Goal: Task Accomplishment & Management: Use online tool/utility

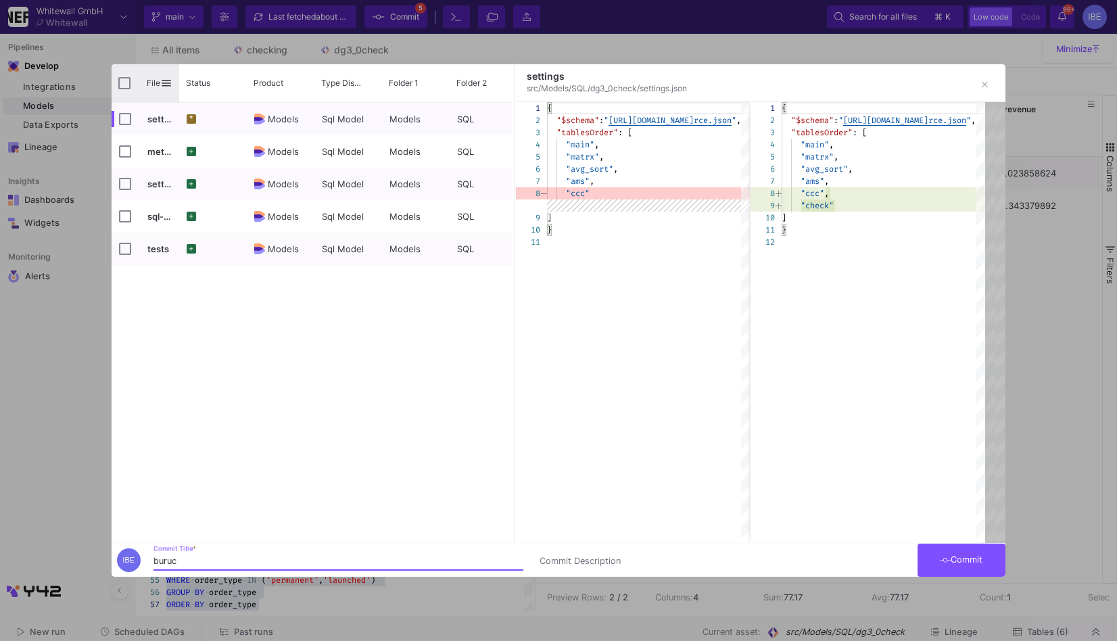
type input "buruc"
click at [128, 91] on div "File" at bounding box center [146, 83] width 68 height 38
click at [122, 80] on input "Press Space to toggle all rows selection (unchecked)" at bounding box center [124, 83] width 12 height 12
checkbox input "true"
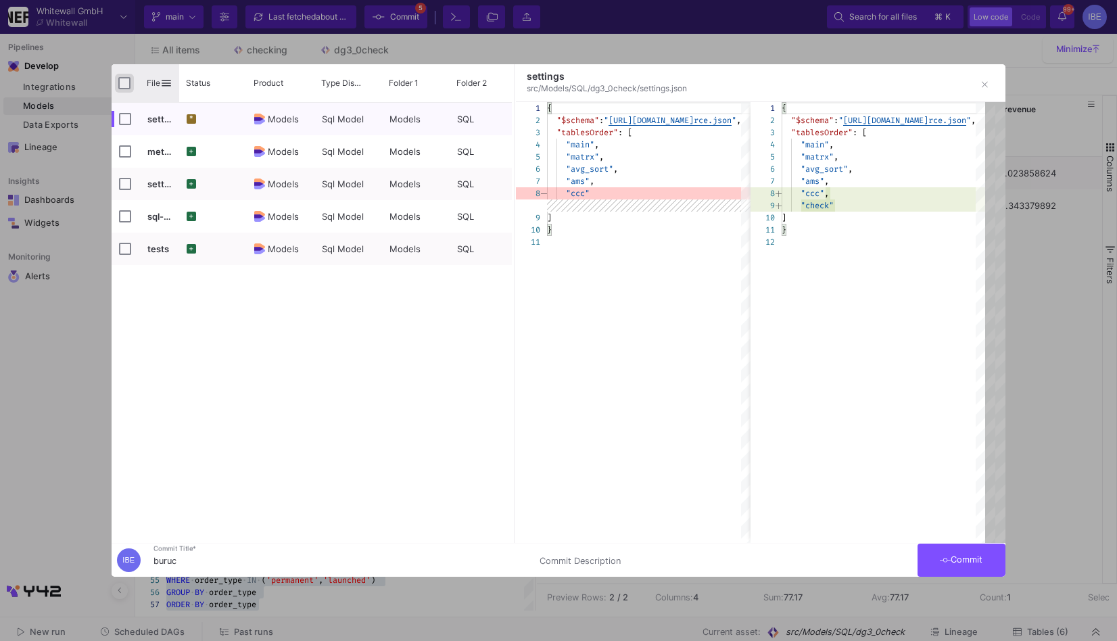
checkbox input "true"
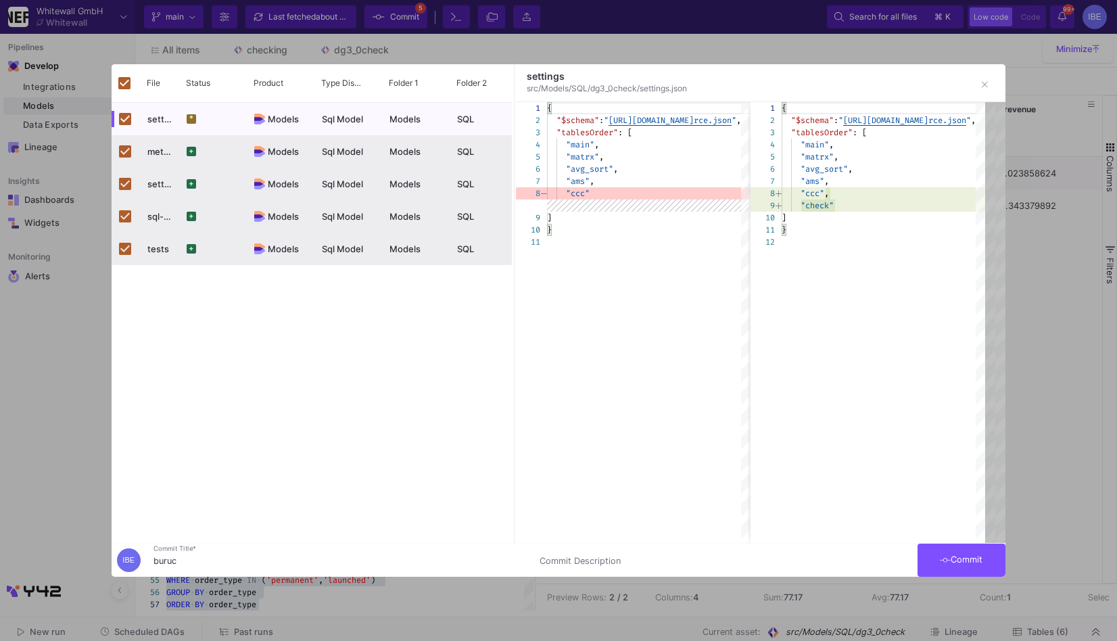
click at [967, 558] on span "Commit" at bounding box center [960, 559] width 43 height 10
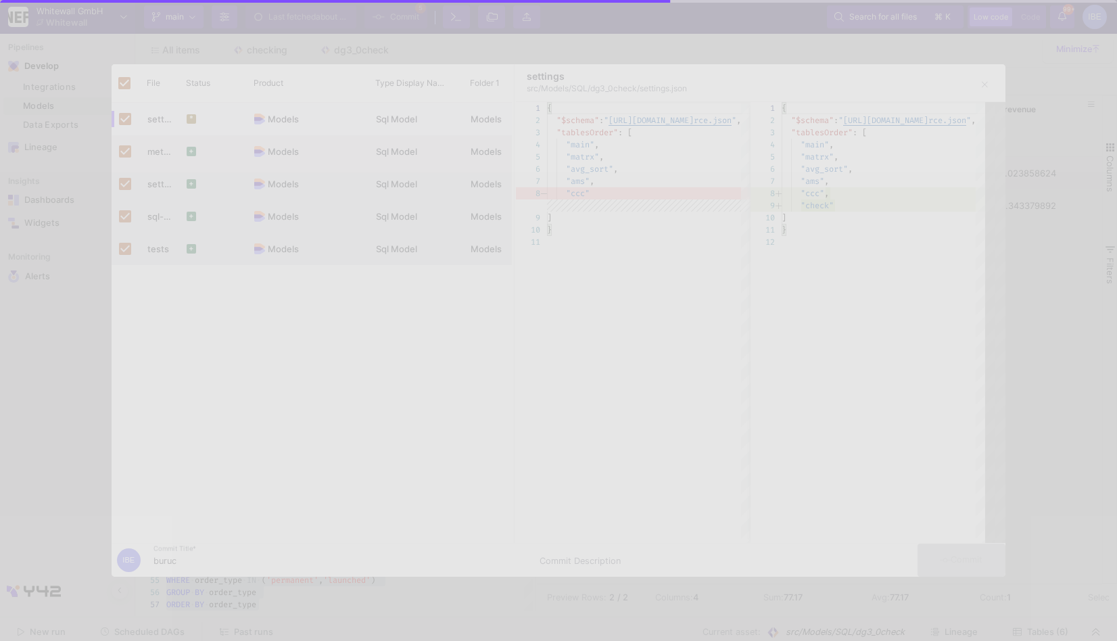
checkbox input "false"
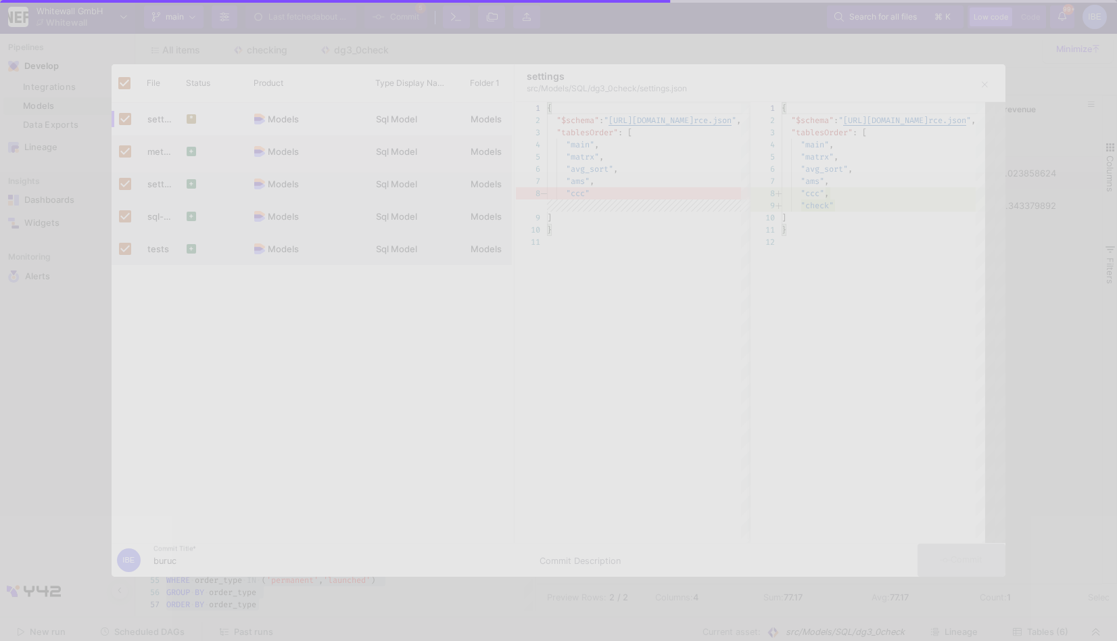
checkbox input "false"
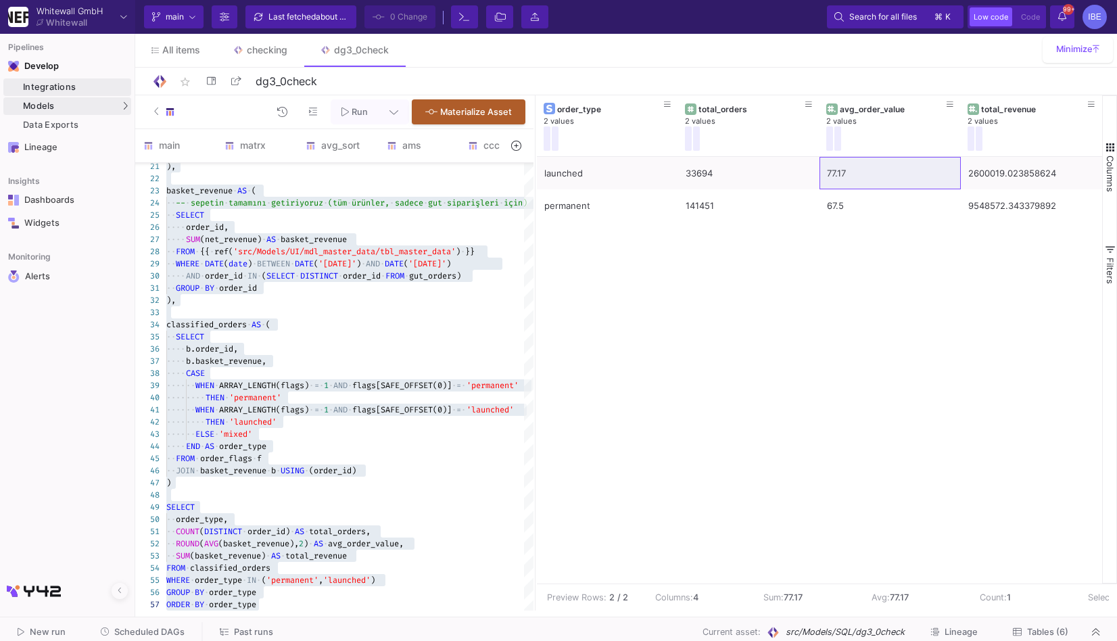
click at [79, 92] on div "Integrations" at bounding box center [75, 87] width 105 height 11
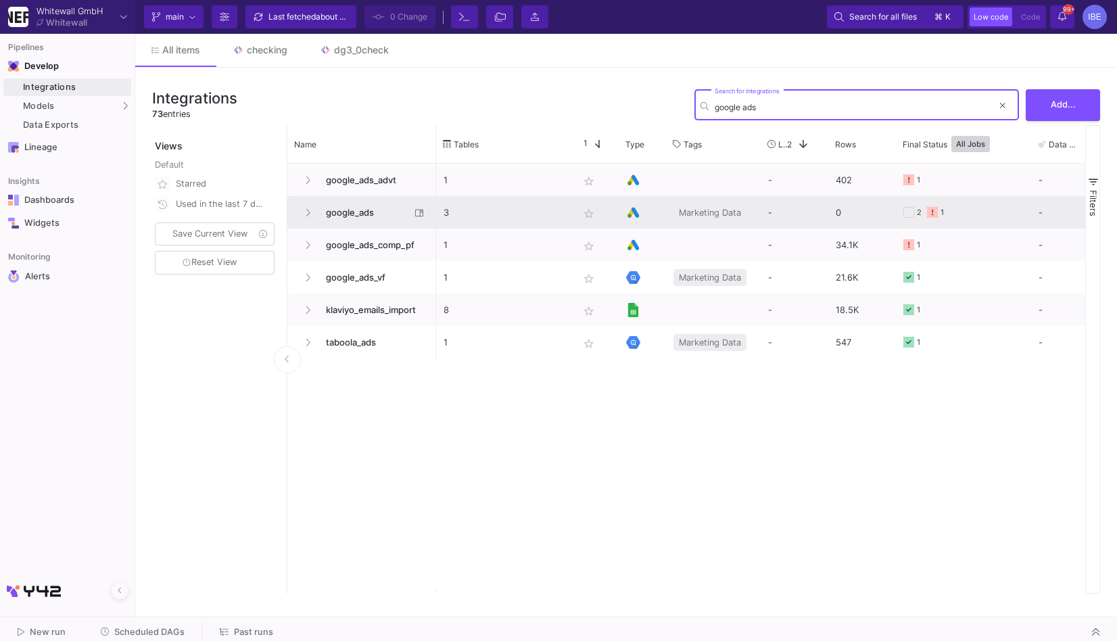
type input "google ads"
click at [376, 219] on span "google_ads" at bounding box center [364, 213] width 93 height 32
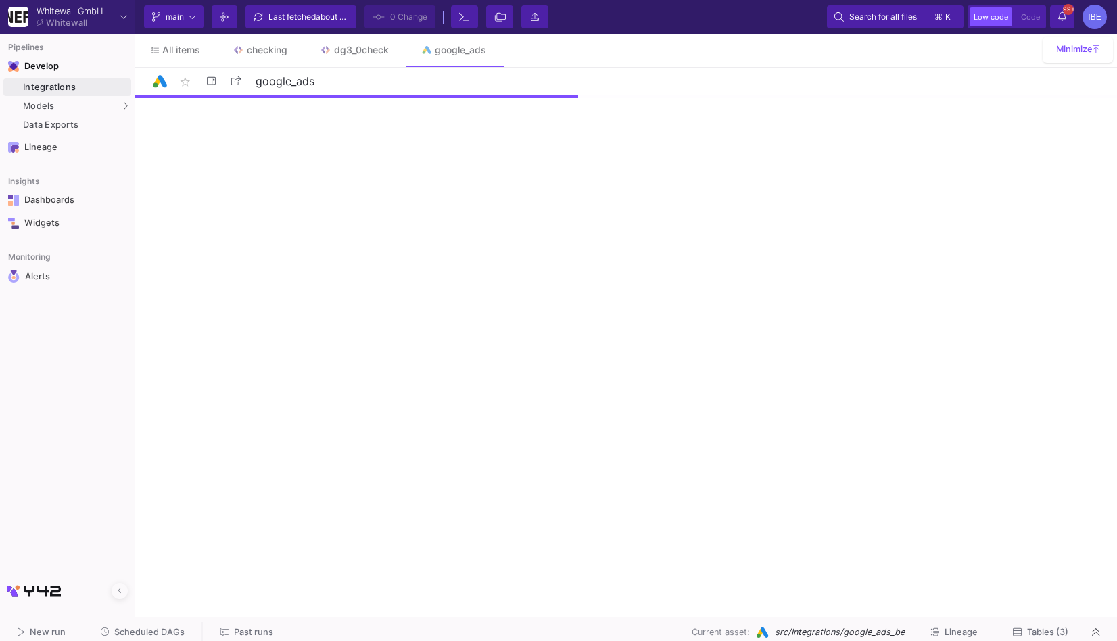
click at [1039, 632] on span "Tables (3)" at bounding box center [1047, 632] width 41 height 10
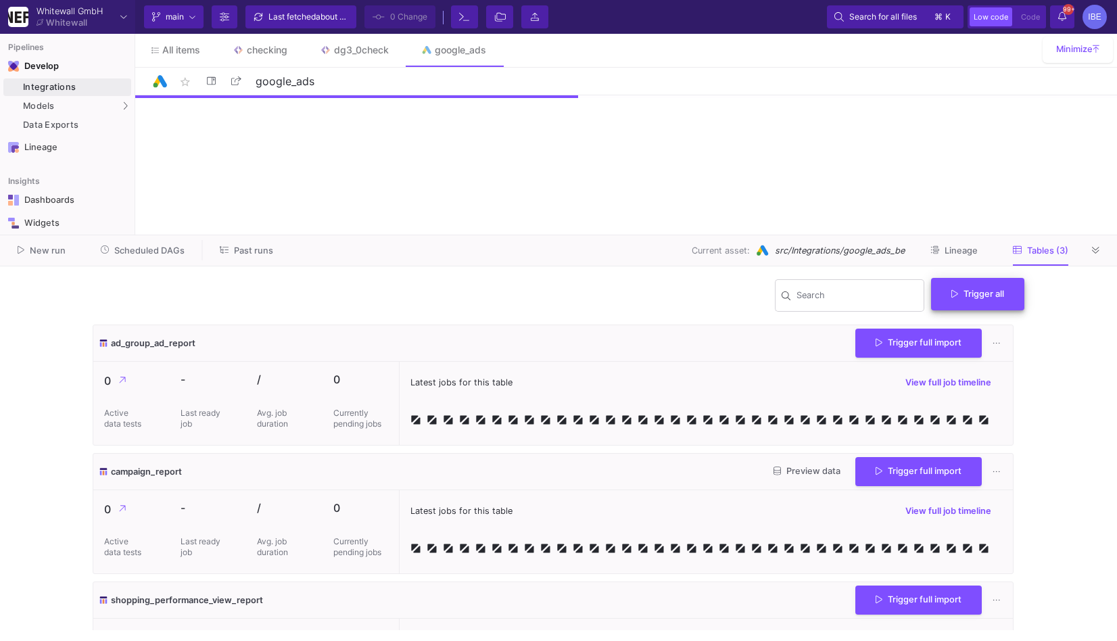
click at [964, 291] on span "Trigger all" at bounding box center [977, 294] width 53 height 10
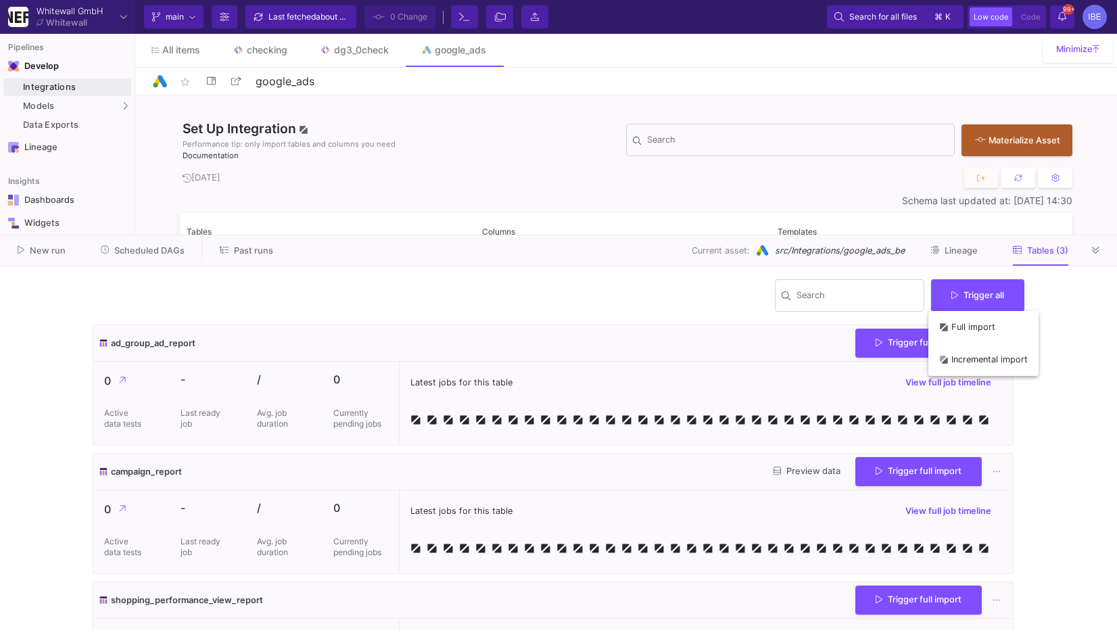
click at [1055, 383] on div at bounding box center [558, 320] width 1117 height 641
click at [921, 474] on span "Trigger full import" at bounding box center [918, 469] width 86 height 10
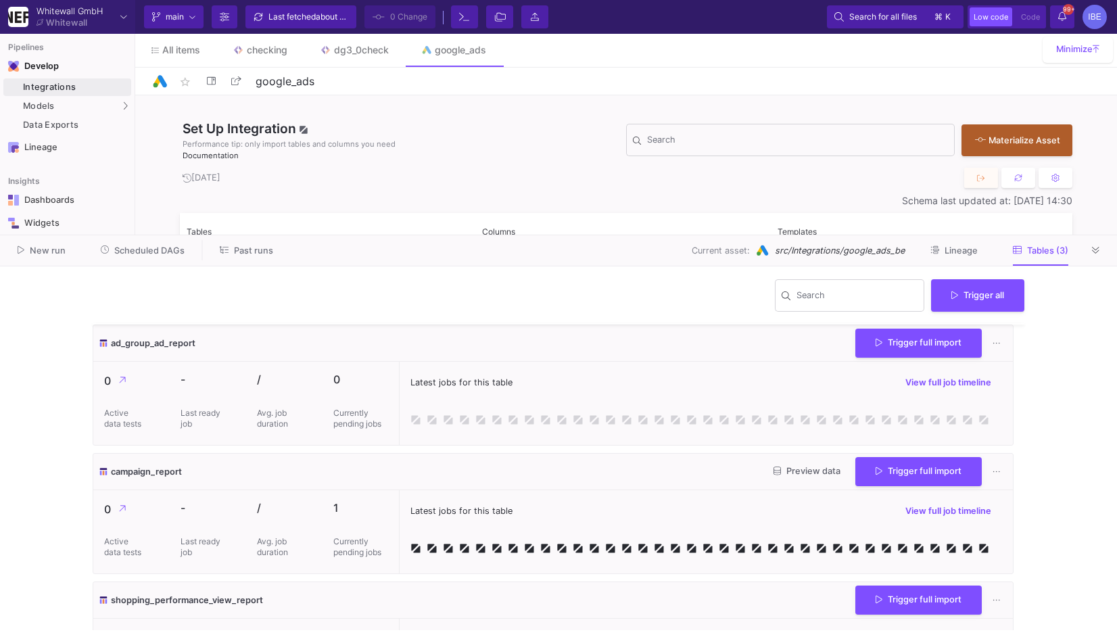
scroll to position [74, 0]
